Goal: Information Seeking & Learning: Compare options

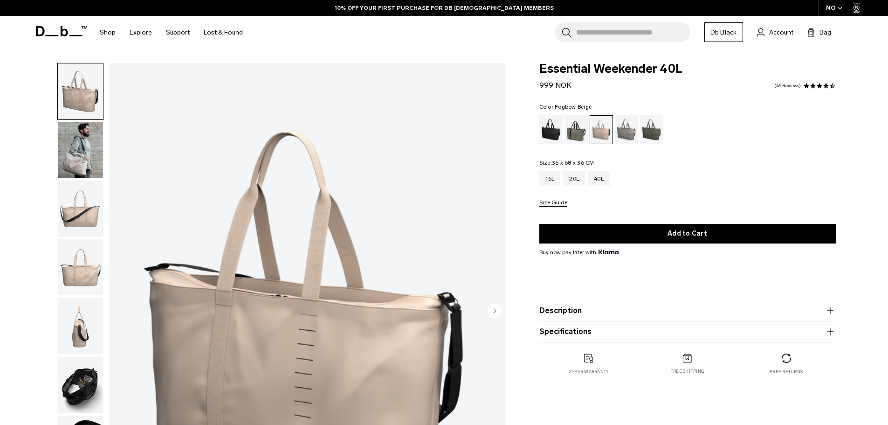
click at [75, 156] on img "button" at bounding box center [80, 150] width 45 height 56
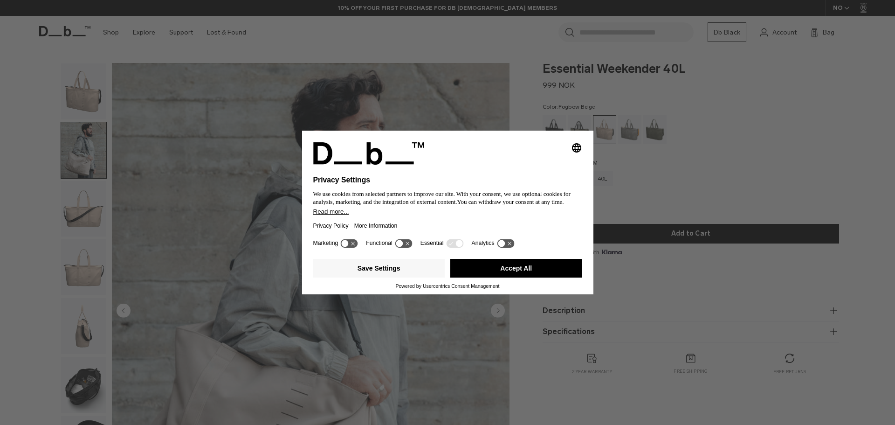
click at [482, 264] on button "Accept All" at bounding box center [516, 268] width 132 height 19
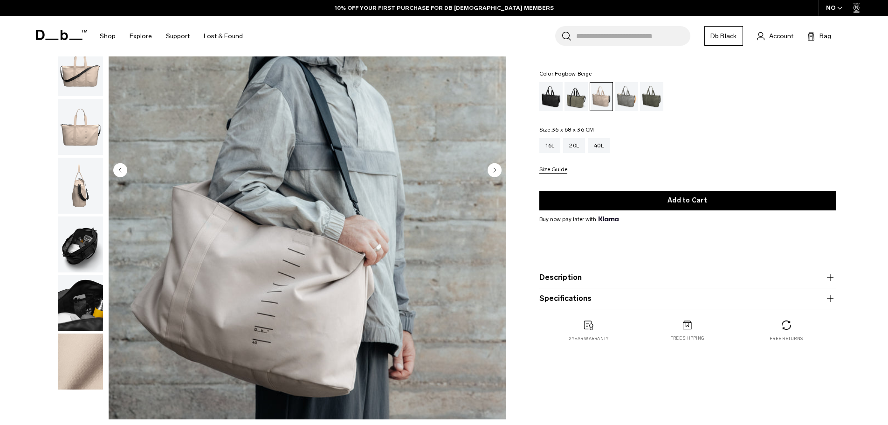
scroll to position [140, 0]
click at [83, 238] on img "button" at bounding box center [80, 245] width 45 height 56
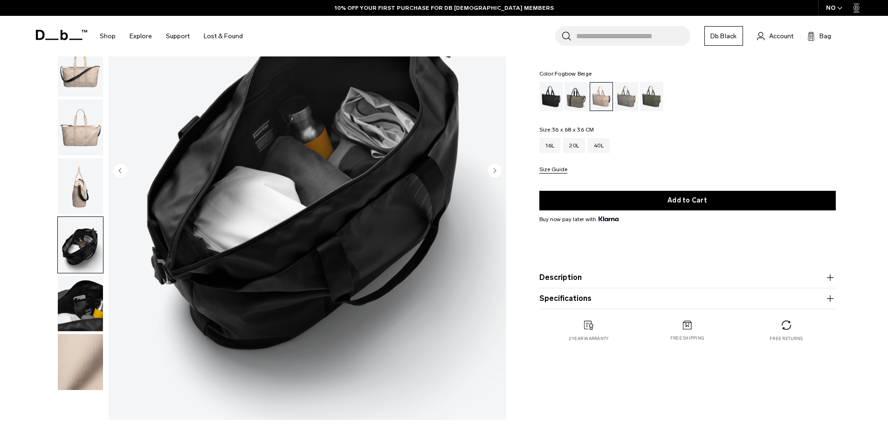
click at [84, 303] on img "button" at bounding box center [80, 304] width 45 height 56
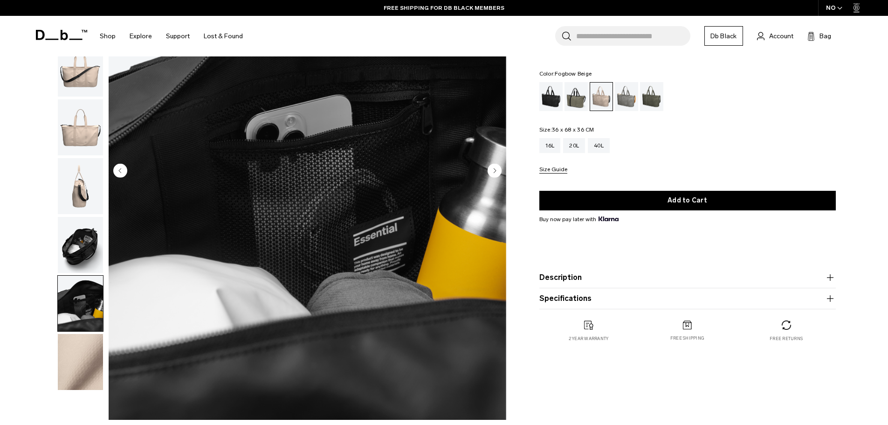
click at [86, 191] on img "button" at bounding box center [80, 186] width 45 height 56
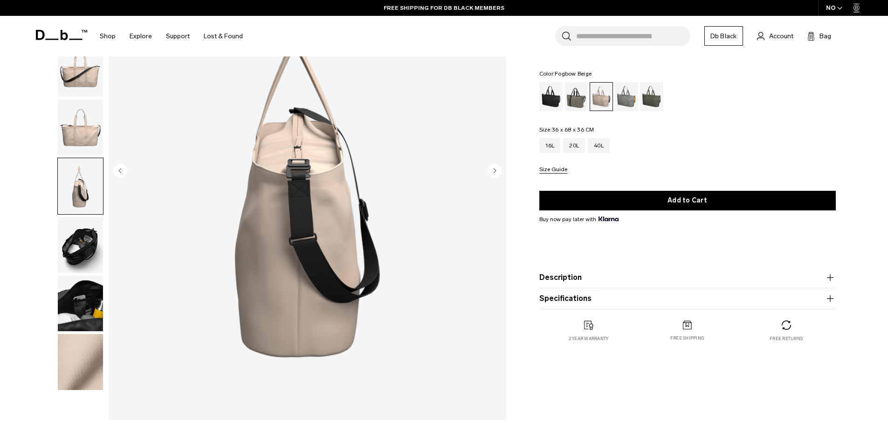
click at [84, 357] on img "button" at bounding box center [80, 362] width 45 height 56
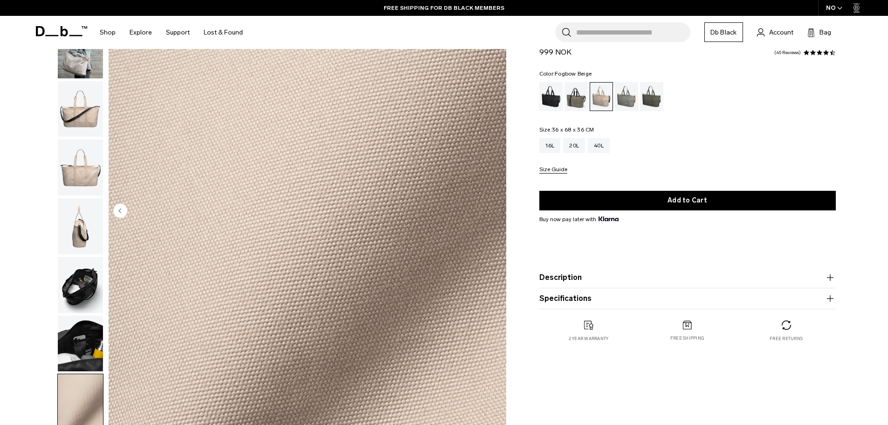
scroll to position [93, 0]
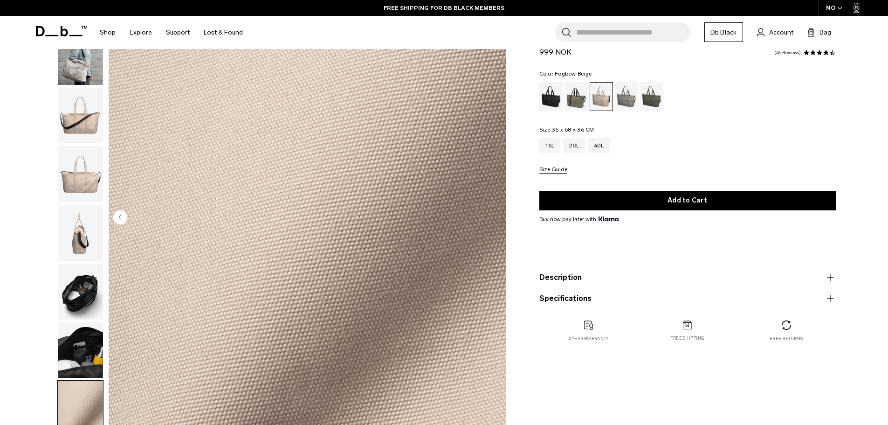
click at [85, 231] on img "button" at bounding box center [80, 233] width 45 height 56
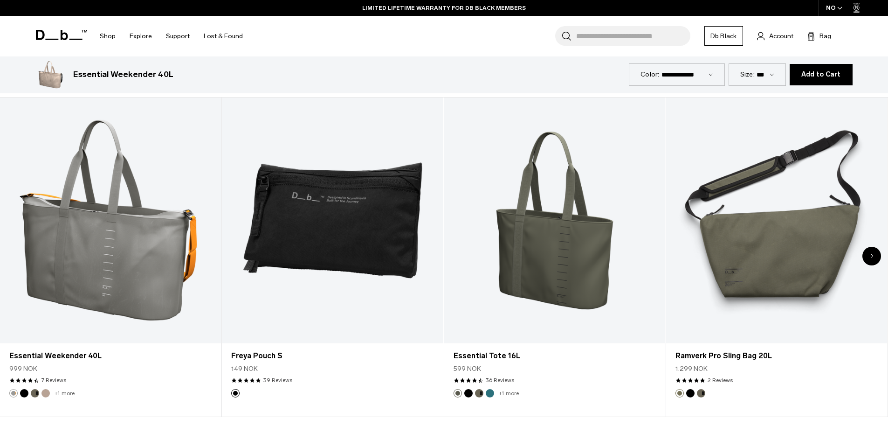
scroll to position [2145, 0]
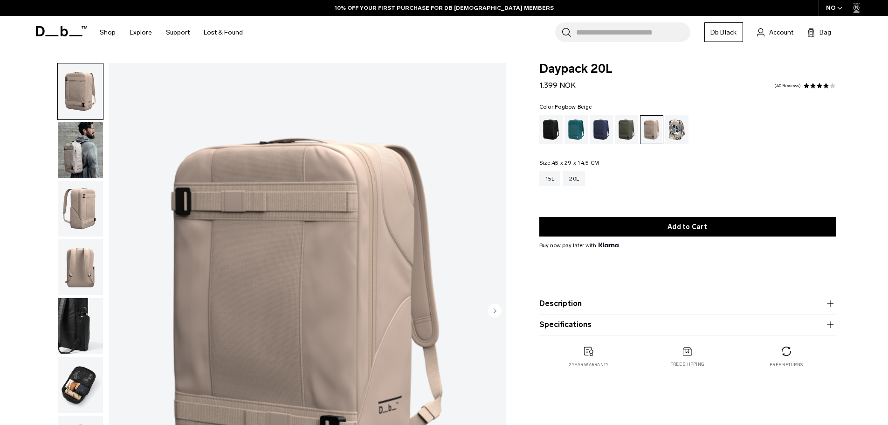
click at [83, 387] on img "button" at bounding box center [80, 385] width 45 height 56
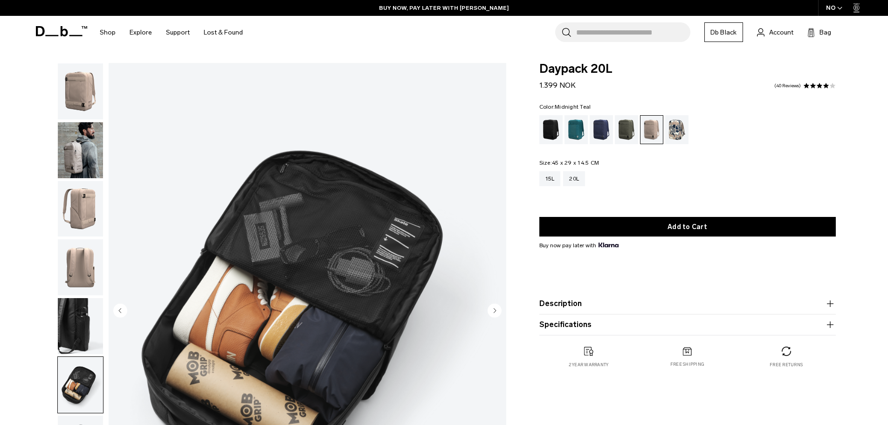
click at [575, 131] on div "Midnight Teal" at bounding box center [577, 129] width 24 height 29
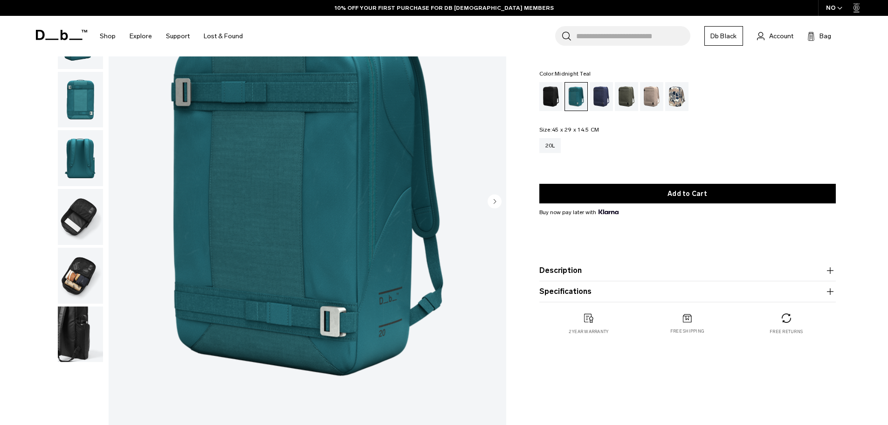
scroll to position [140, 0]
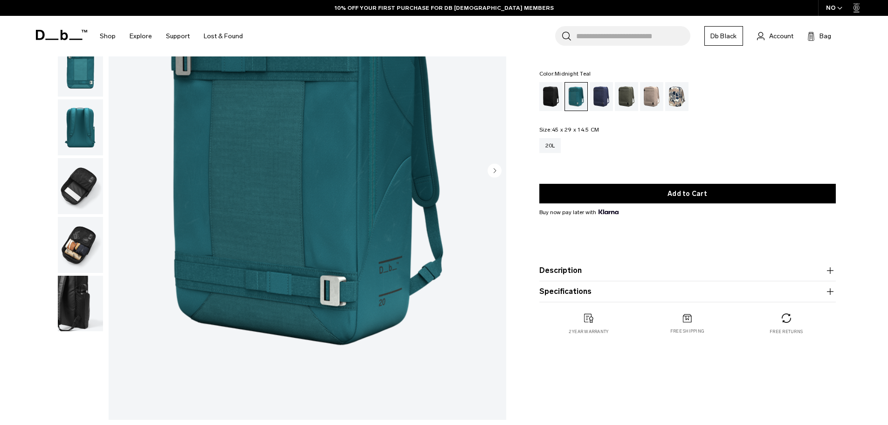
click at [69, 184] on img "button" at bounding box center [80, 186] width 45 height 56
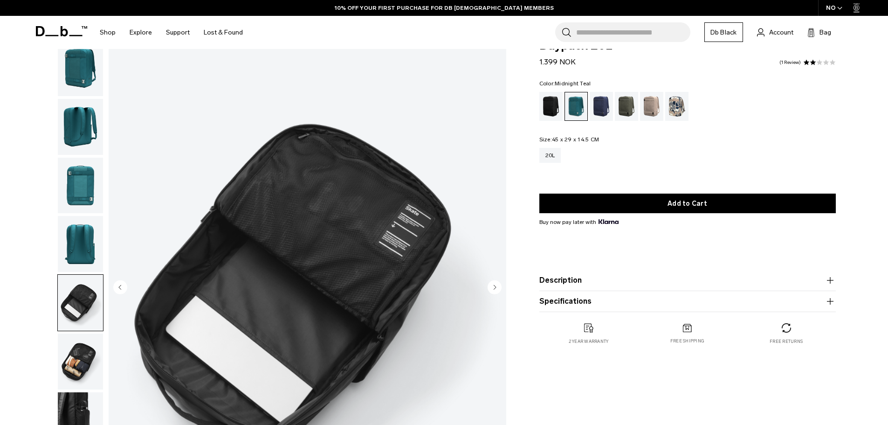
scroll to position [0, 0]
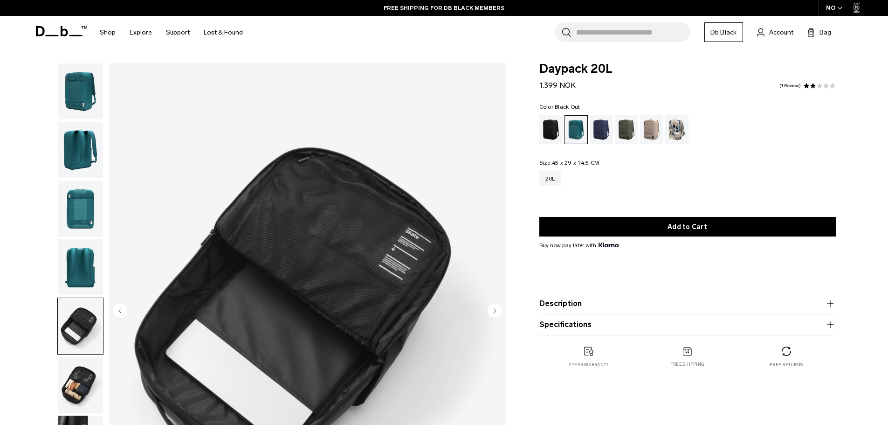
click at [551, 137] on div "Black Out" at bounding box center [551, 129] width 24 height 29
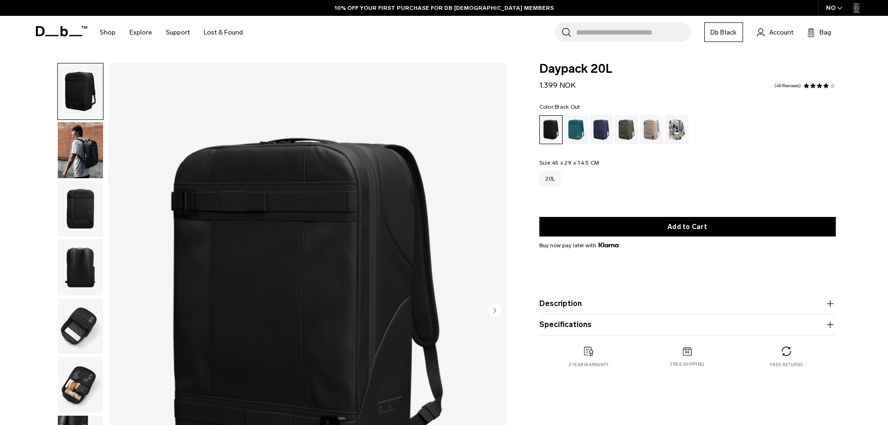
click at [77, 153] on img "button" at bounding box center [80, 150] width 45 height 56
